Goal: Task Accomplishment & Management: Complete application form

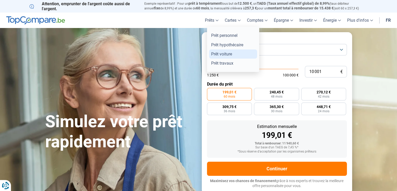
click at [220, 55] on link "Prêt voiture" at bounding box center [233, 53] width 48 height 9
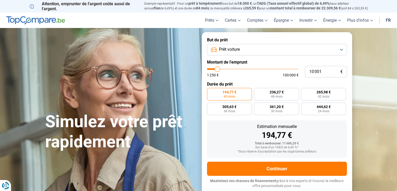
type input "5 750"
type input "5750"
type input "6 000"
type input "6000"
type input "6 250"
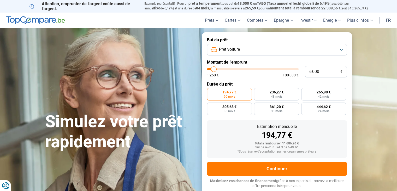
type input "6250"
type input "6 750"
type input "6750"
type input "7 000"
type input "7000"
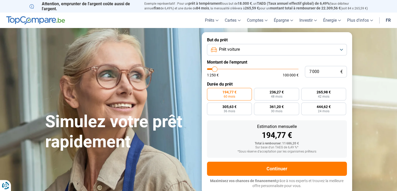
type input "7 250"
type input "7250"
type input "7 500"
type input "7500"
type input "7 750"
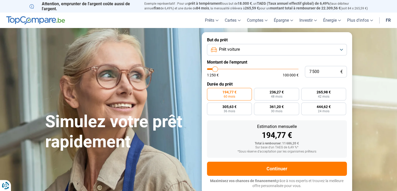
type input "7750"
type input "8 000"
type input "8000"
type input "8 250"
type input "8250"
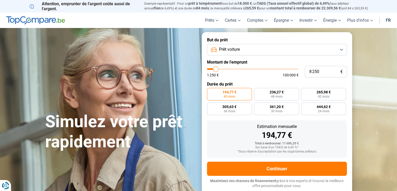
type input "8 500"
type input "8500"
type input "8 750"
type input "8750"
type input "9 000"
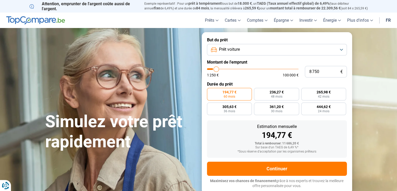
type input "9000"
type input "9 250"
type input "9250"
type input "9 500"
type input "9500"
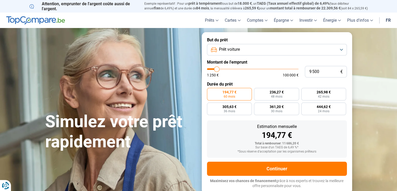
type input "9 750"
type input "9750"
type input "10 000"
type input "10000"
type input "10 500"
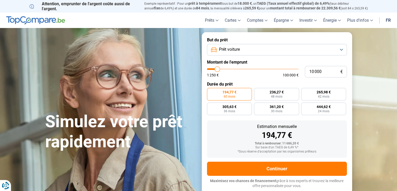
type input "10500"
type input "10 750"
type input "10750"
type input "11 000"
type input "11000"
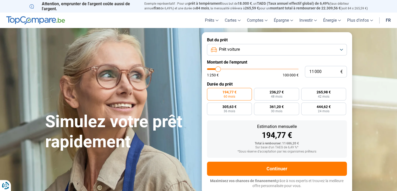
type input "11 250"
type input "11250"
type input "11 500"
type input "11500"
type input "12 000"
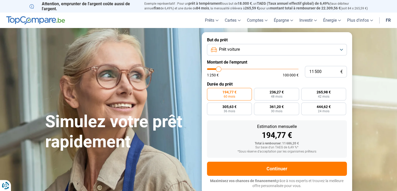
type input "12000"
type input "12 250"
type input "12250"
type input "12 500"
type input "12500"
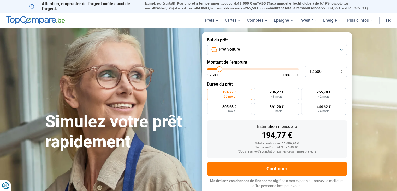
type input "12 250"
type input "12250"
type input "12 000"
type input "12000"
type input "11 750"
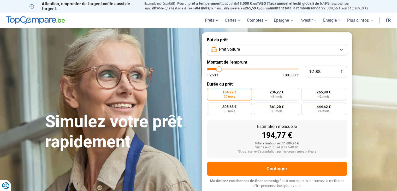
type input "11750"
type input "11 500"
type input "11500"
type input "11 250"
type input "11250"
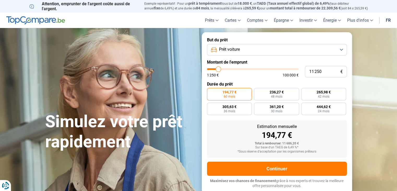
type input "11 000"
type input "11000"
type input "10 750"
type input "10750"
type input "10 500"
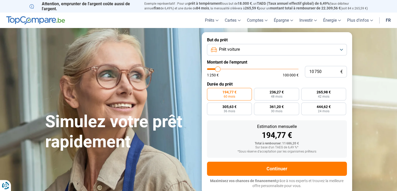
type input "10500"
type input "10 250"
type input "10250"
type input "10 000"
type input "10000"
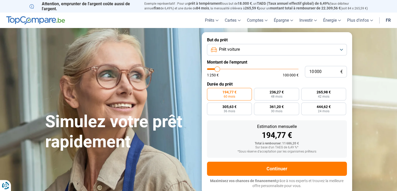
type input "9 750"
type input "9750"
type input "9 500"
type input "9500"
type input "9 250"
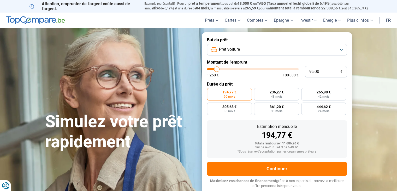
type input "9250"
type input "9 000"
type input "9000"
type input "9 250"
type input "9250"
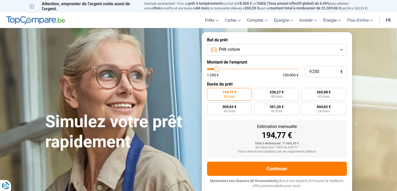
type input "9 500"
type input "9500"
type input "9 750"
type input "9750"
type input "10 000"
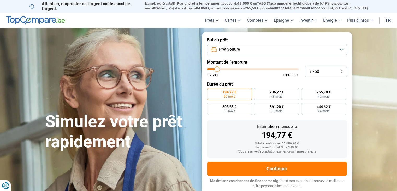
type input "10000"
type input "10 250"
type input "10250"
type input "10 500"
type input "10500"
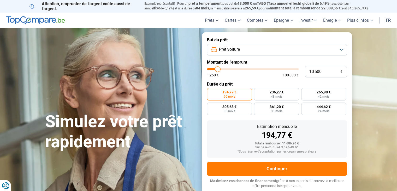
type input "10 750"
type input "10750"
type input "11 000"
drag, startPoint x: 214, startPoint y: 69, endPoint x: 218, endPoint y: 71, distance: 4.9
type input "11000"
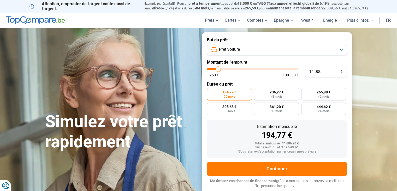
click at [218, 70] on input "range" at bounding box center [253, 69] width 92 height 2
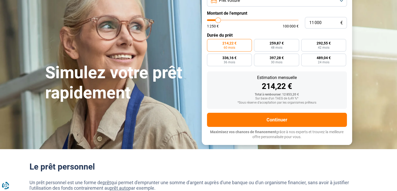
scroll to position [52, 0]
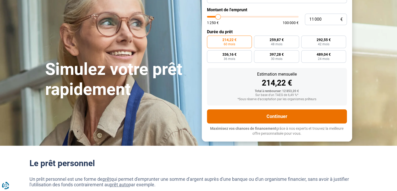
click at [272, 114] on button "Continuer" at bounding box center [277, 116] width 140 height 14
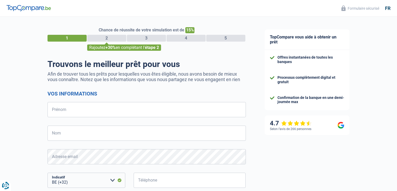
select select "32"
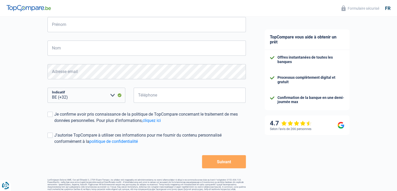
scroll to position [94, 0]
